Goal: Task Accomplishment & Management: Use online tool/utility

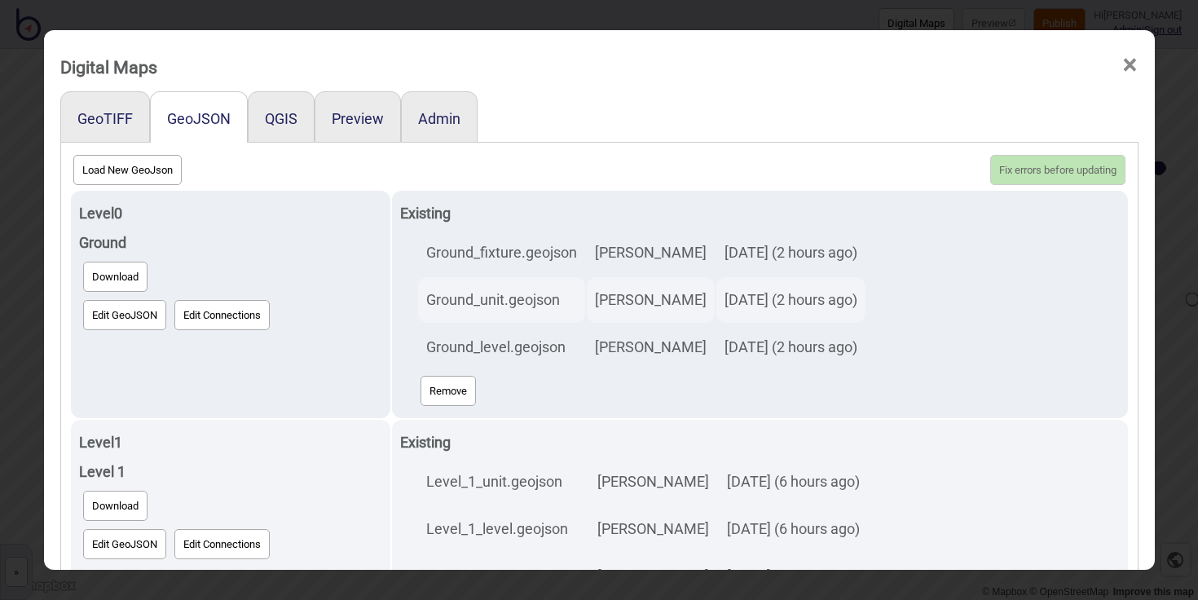
click at [1127, 67] on span "×" at bounding box center [1129, 65] width 17 height 54
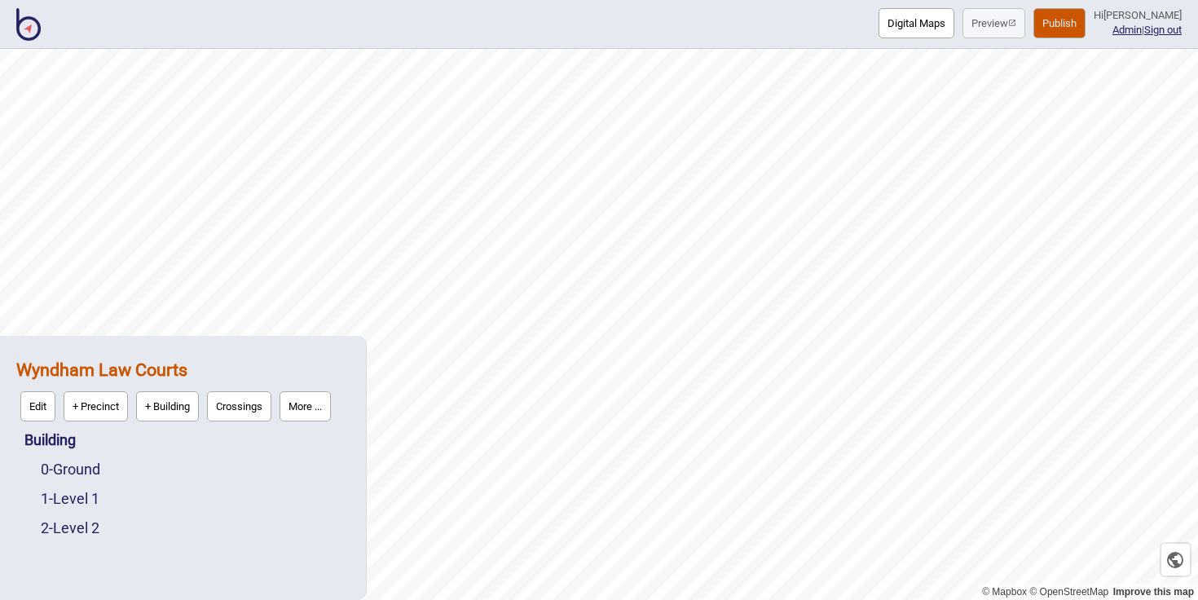
click at [34, 27] on img at bounding box center [28, 24] width 24 height 33
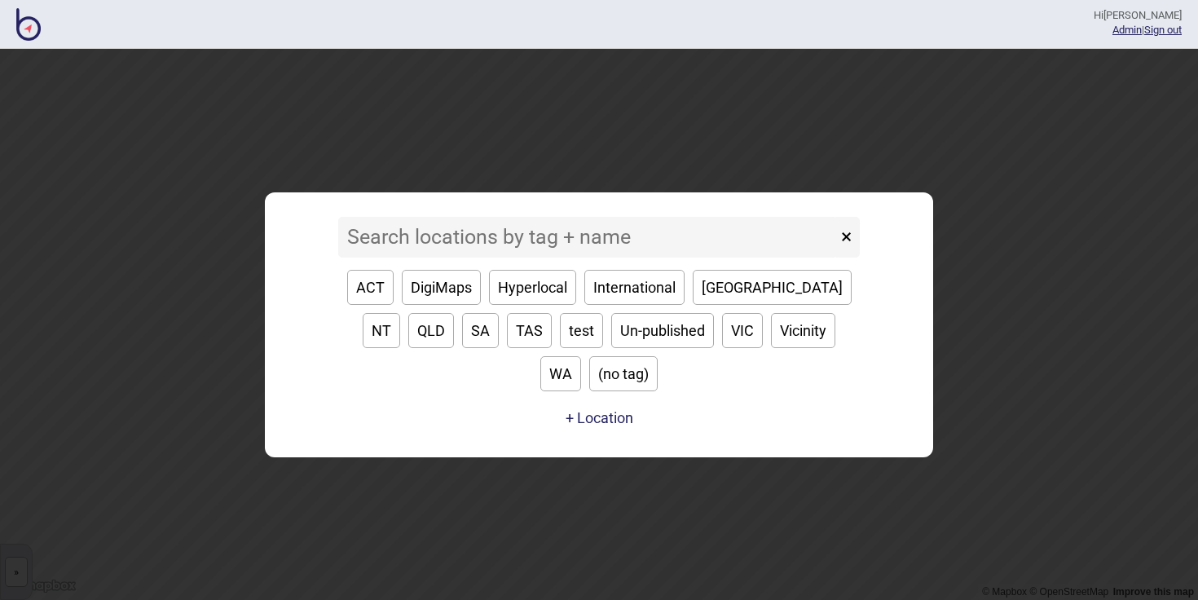
click at [722, 348] on button "VIC" at bounding box center [742, 330] width 41 height 35
type input "VIC"
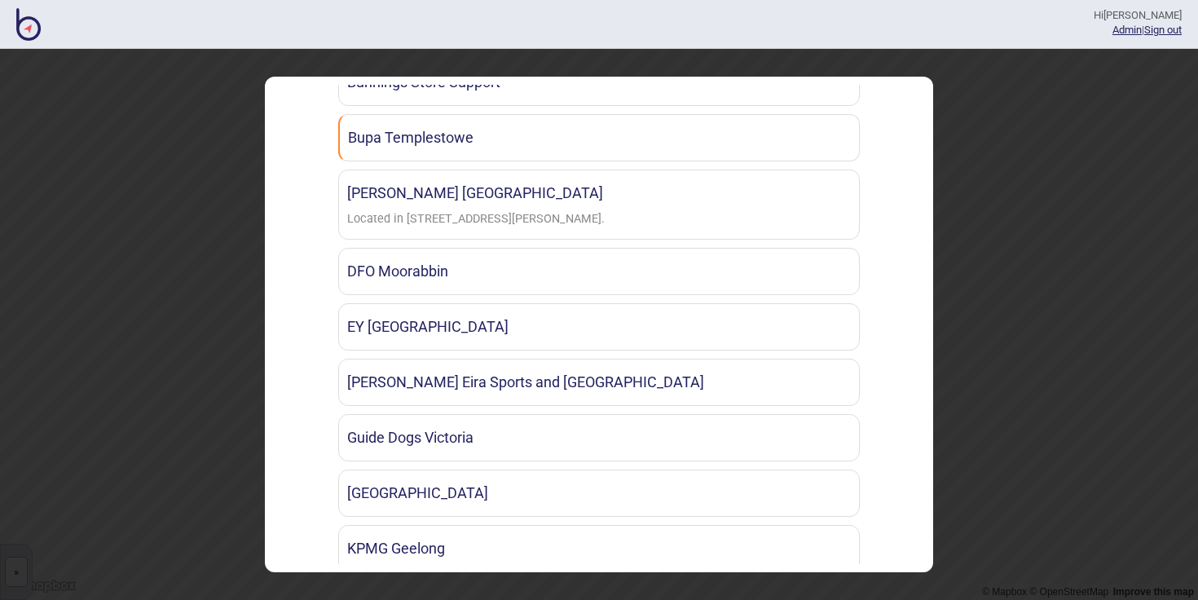
scroll to position [647, 0]
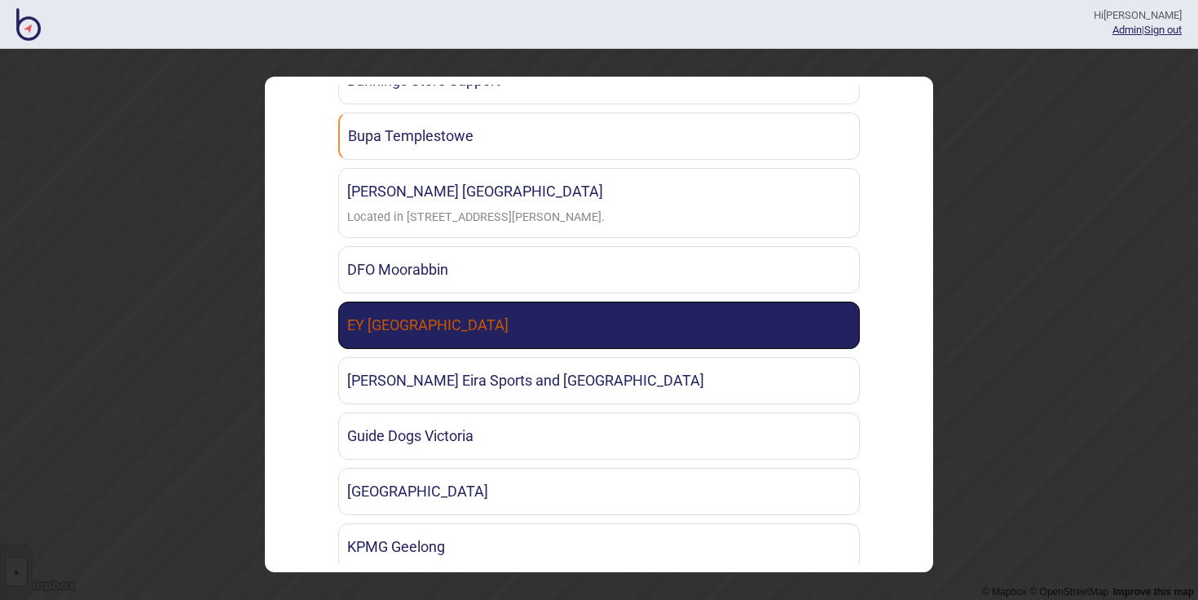
click at [607, 318] on link "EY [GEOGRAPHIC_DATA]" at bounding box center [598, 324] width 521 height 47
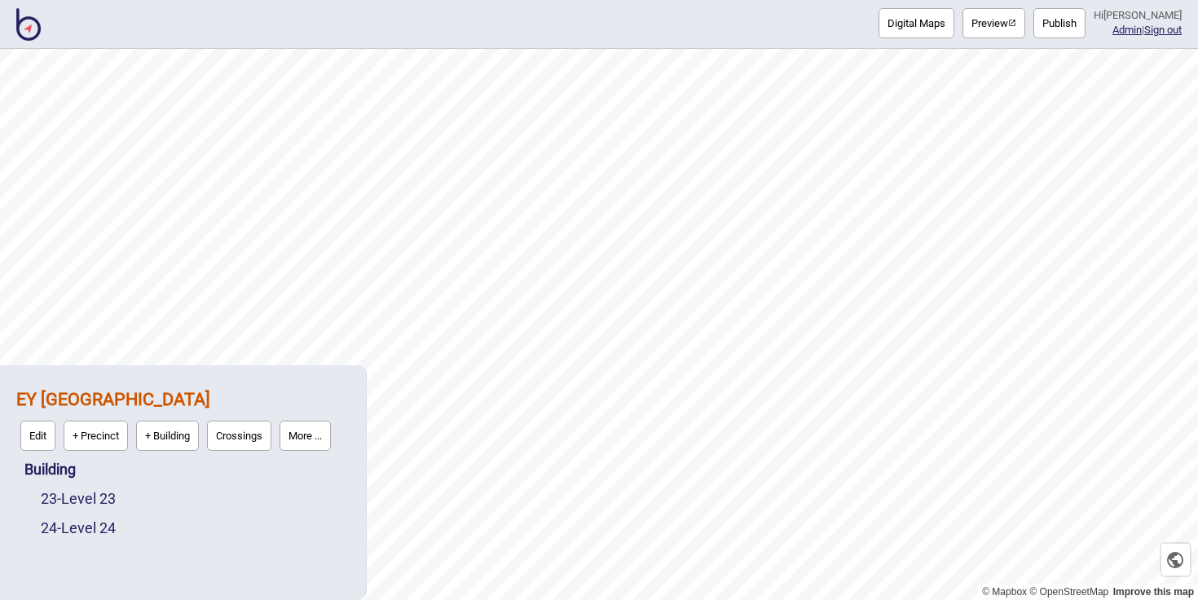
click at [1071, 29] on button "Publish" at bounding box center [1059, 23] width 52 height 30
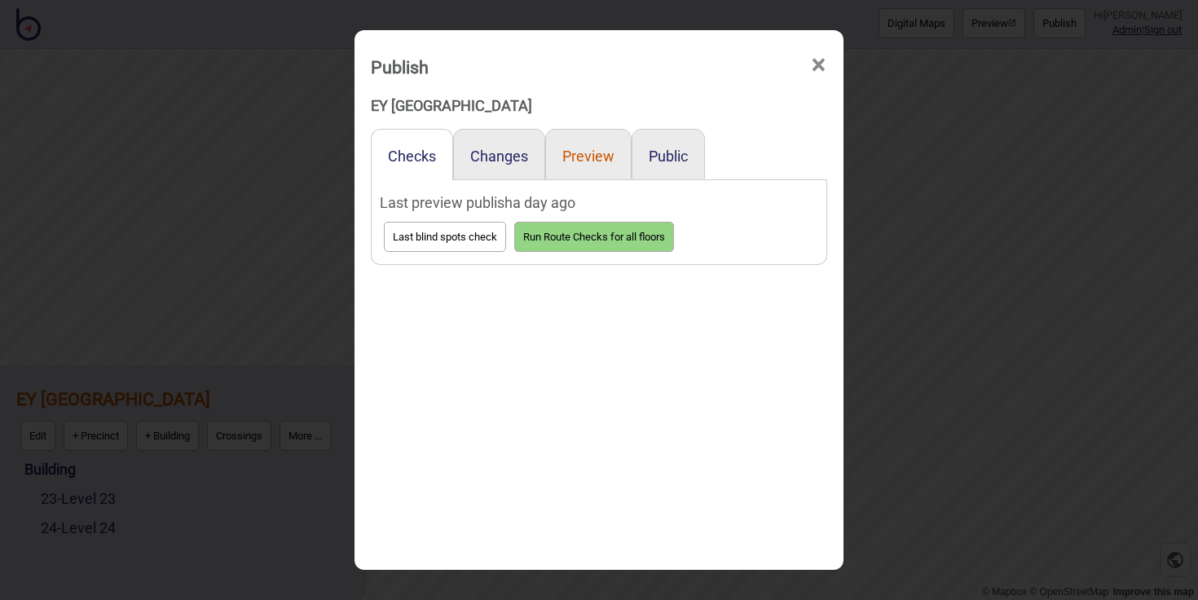
click at [608, 150] on button "Preview" at bounding box center [588, 155] width 52 height 17
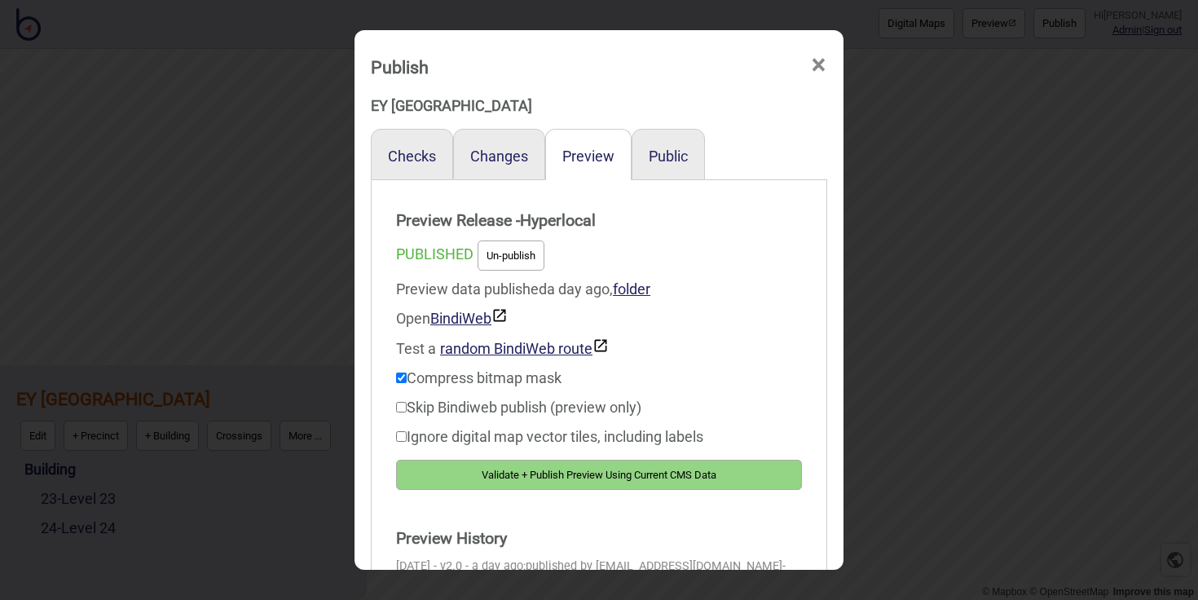
click at [591, 470] on button "Validate + Publish Preview Using Current CMS Data" at bounding box center [599, 475] width 406 height 30
